Goal: Check status: Check status

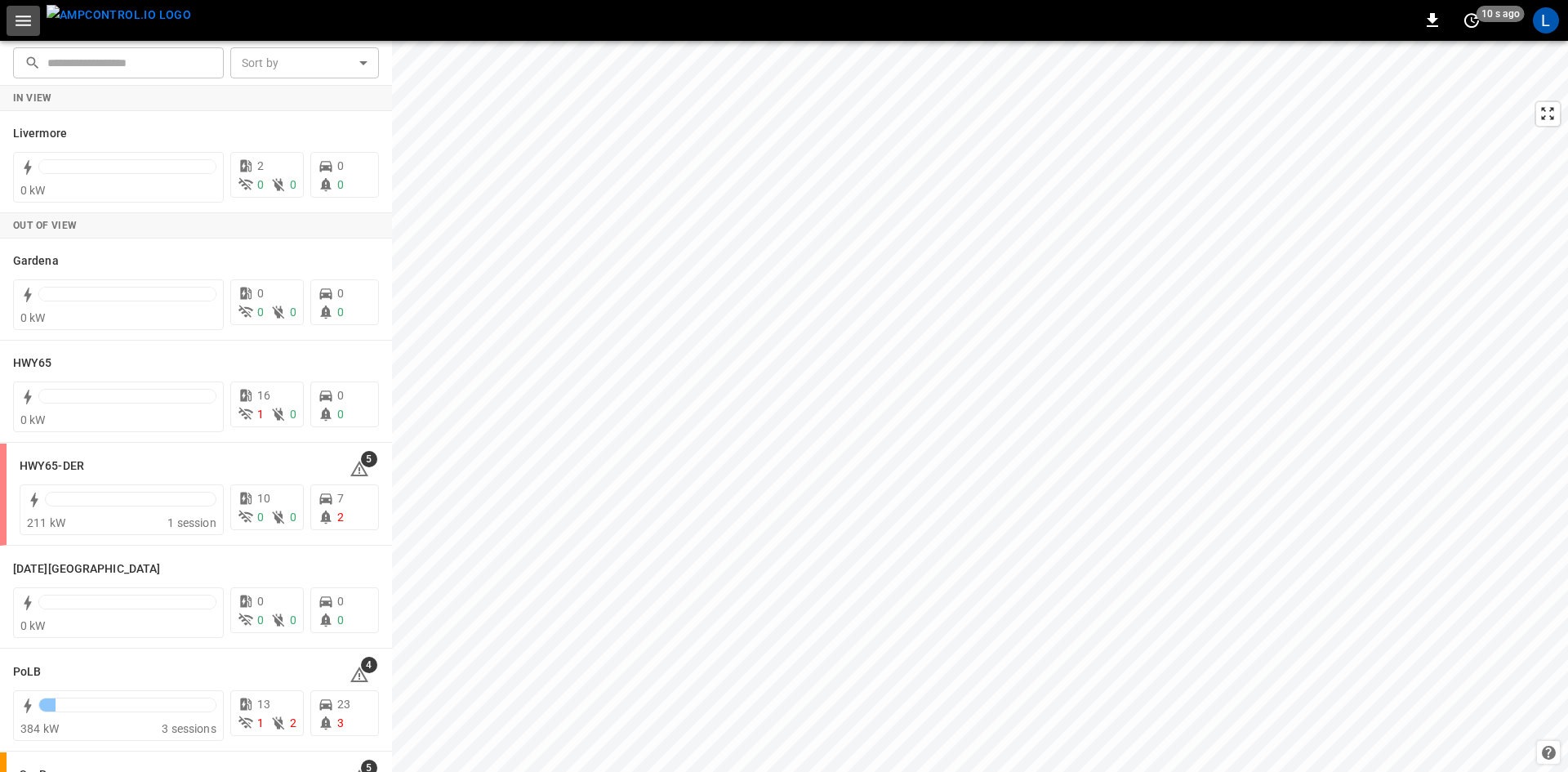
click at [25, 18] on icon "button" at bounding box center [23, 20] width 20 height 20
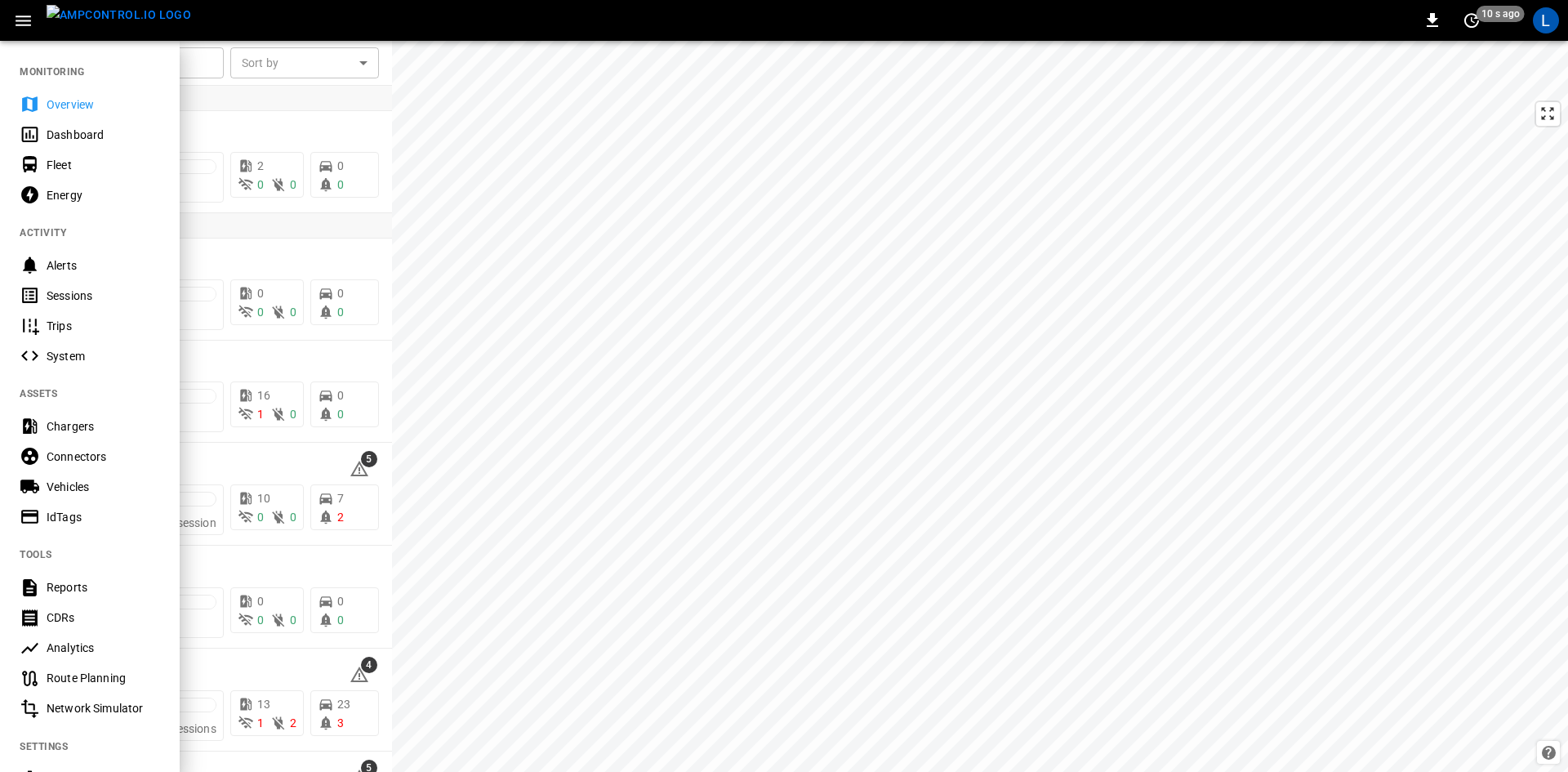
click at [52, 287] on div "Sessions" at bounding box center [103, 295] width 113 height 16
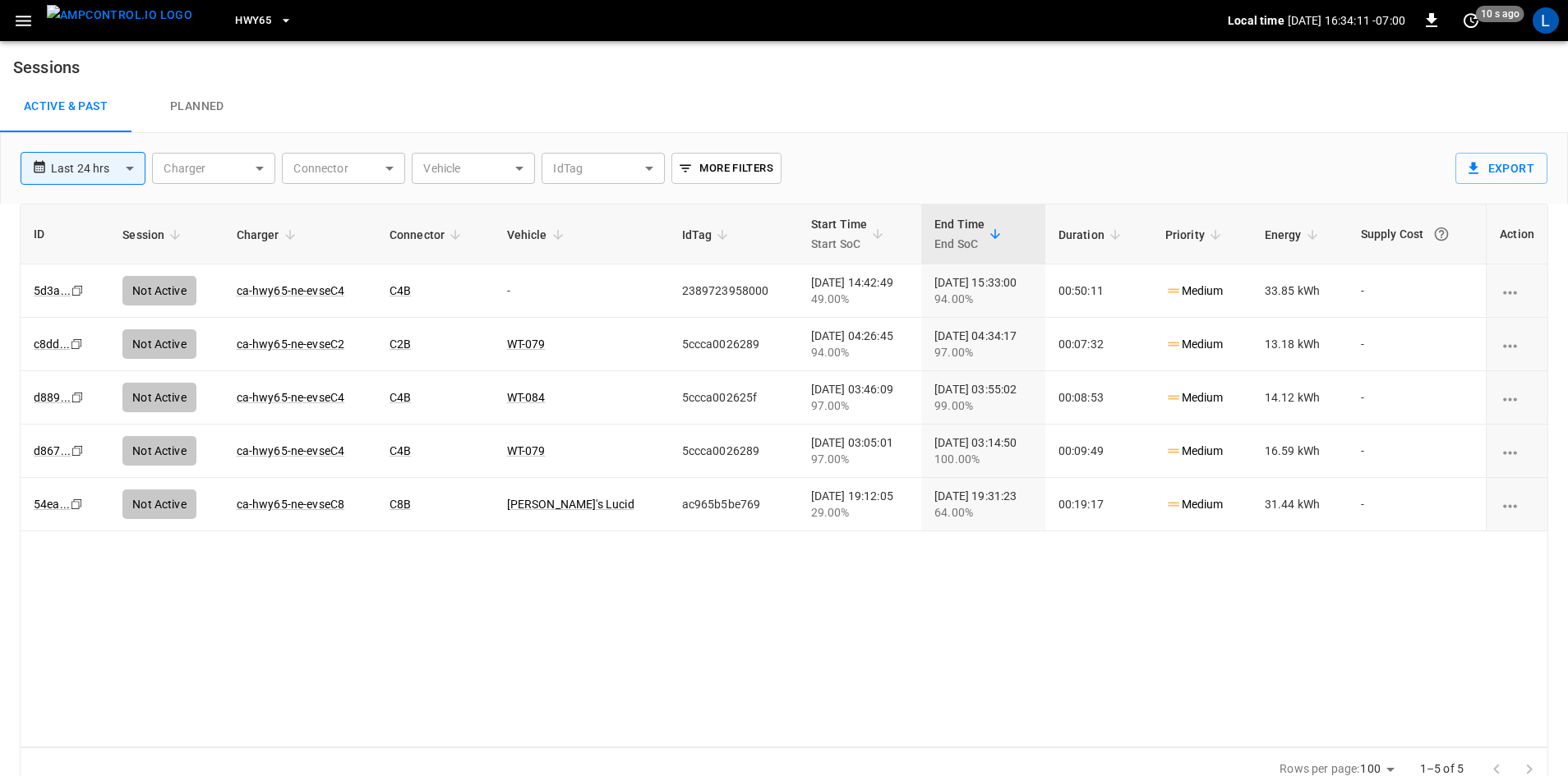
click at [239, 24] on span "HWY65" at bounding box center [252, 21] width 36 height 19
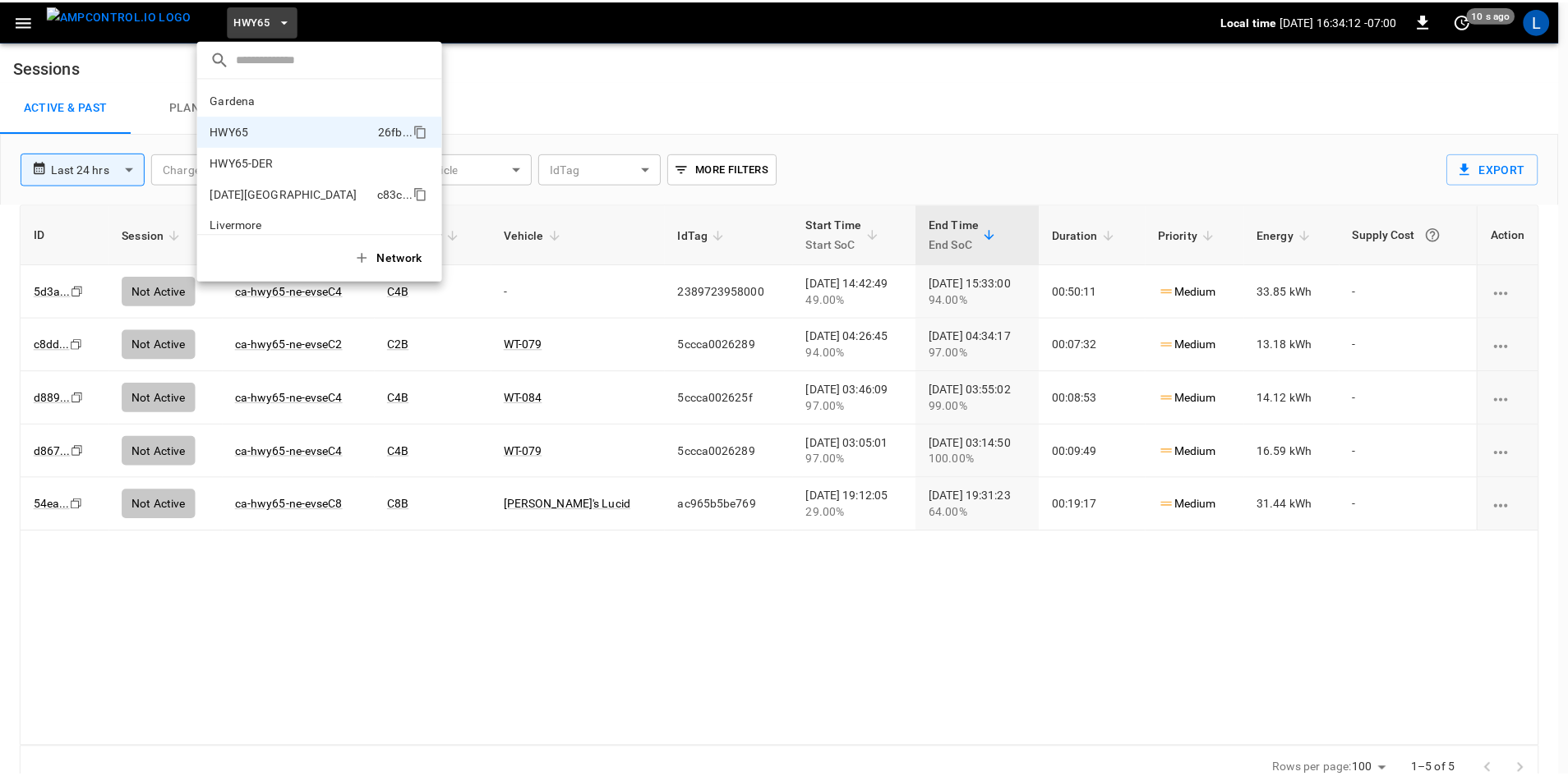
scroll to position [26, 0]
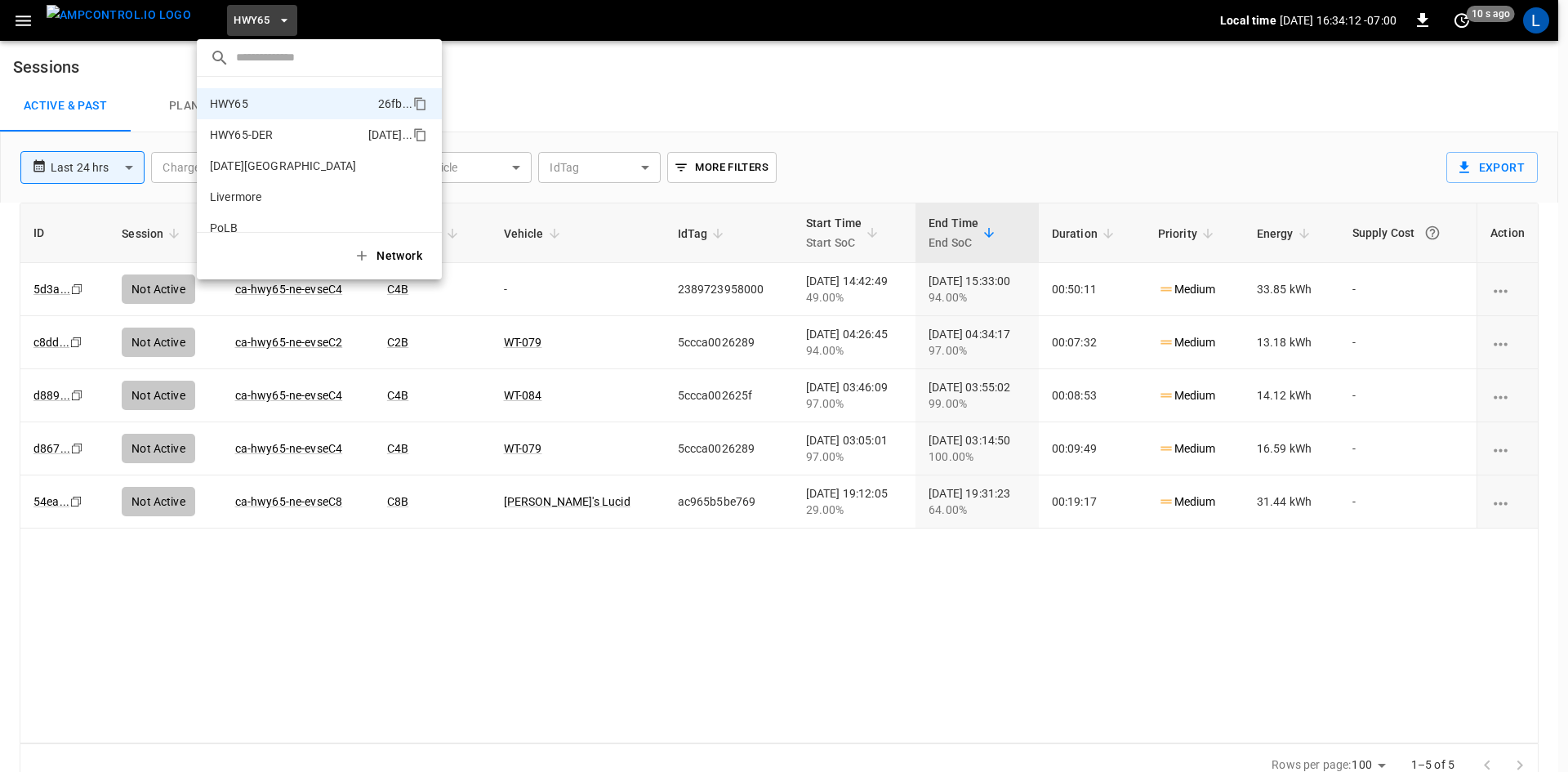
click at [273, 140] on p "HWY65-DER" at bounding box center [285, 135] width 152 height 16
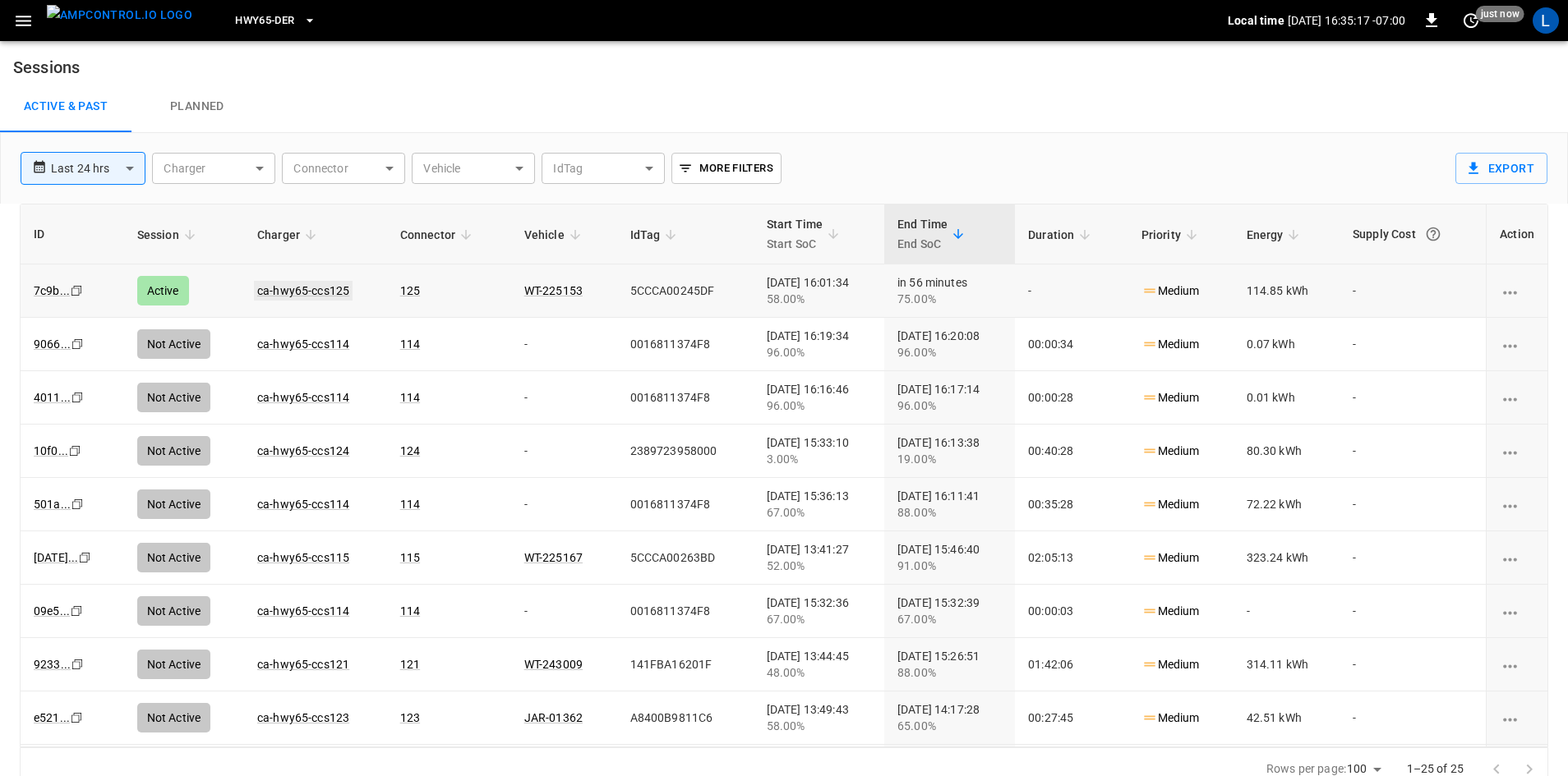
click at [292, 291] on link "ca-hwy65-ccs125" at bounding box center [304, 291] width 99 height 19
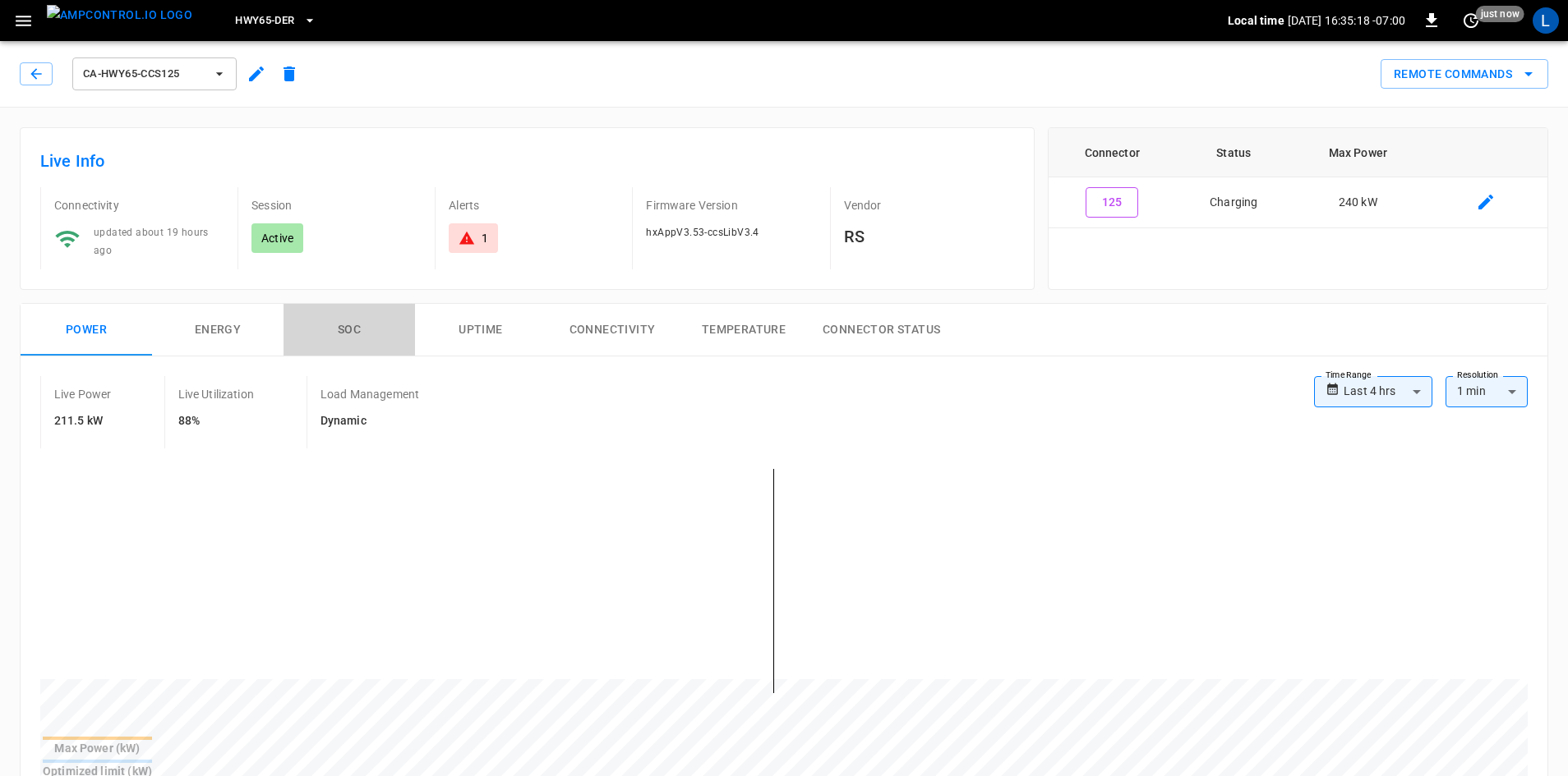
click at [343, 331] on button "SOC" at bounding box center [349, 331] width 131 height 52
